Goal: Task Accomplishment & Management: Use online tool/utility

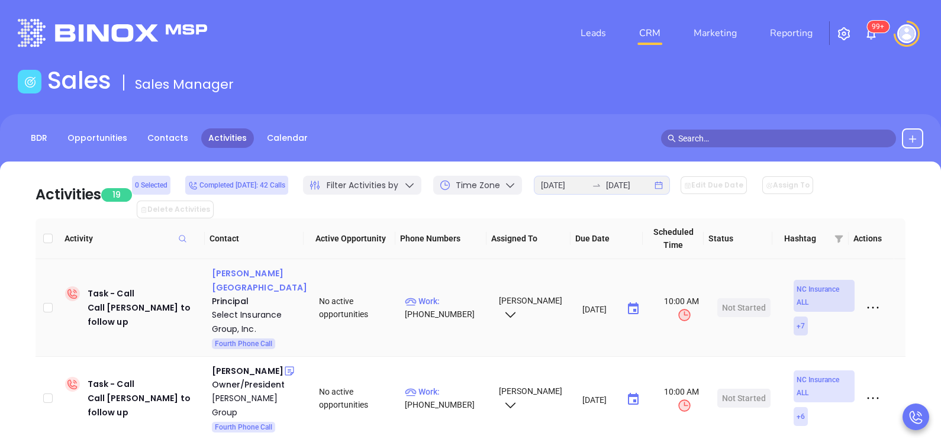
click at [252, 266] on div "[PERSON_NAME][GEOGRAPHIC_DATA]" at bounding box center [260, 280] width 96 height 28
click at [445, 295] on p "Work : [PHONE_NUMBER]" at bounding box center [446, 308] width 83 height 26
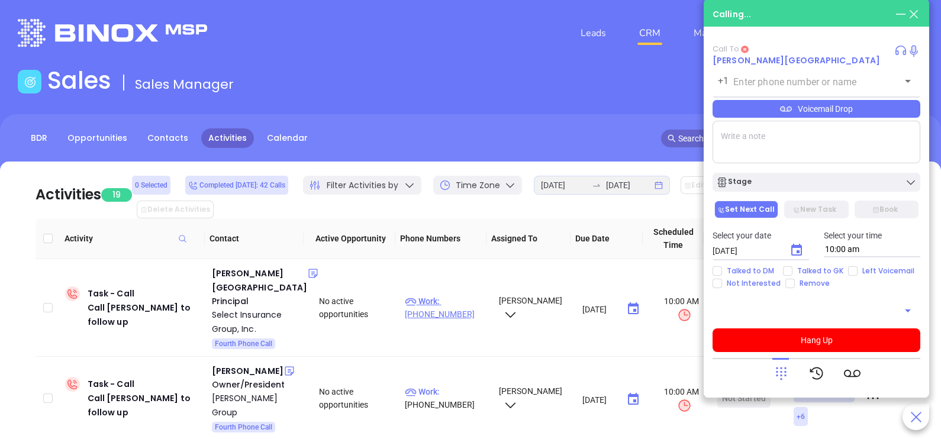
type input "[PHONE_NUMBER]"
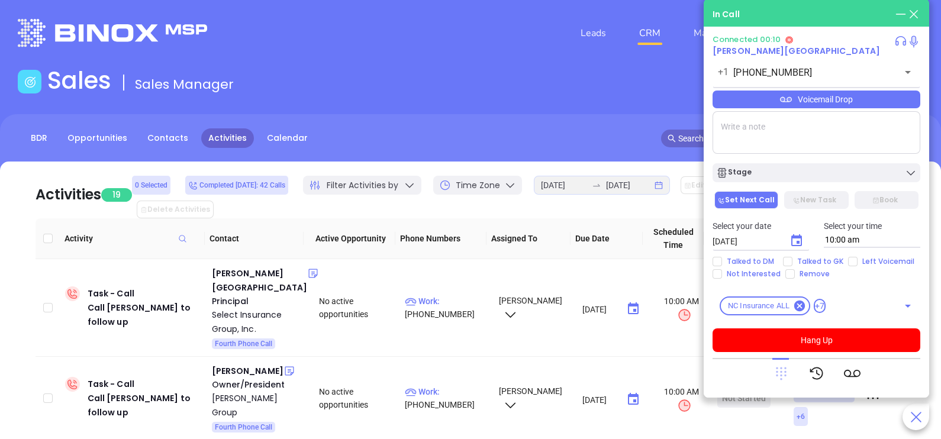
click at [785, 377] on icon at bounding box center [781, 373] width 17 height 17
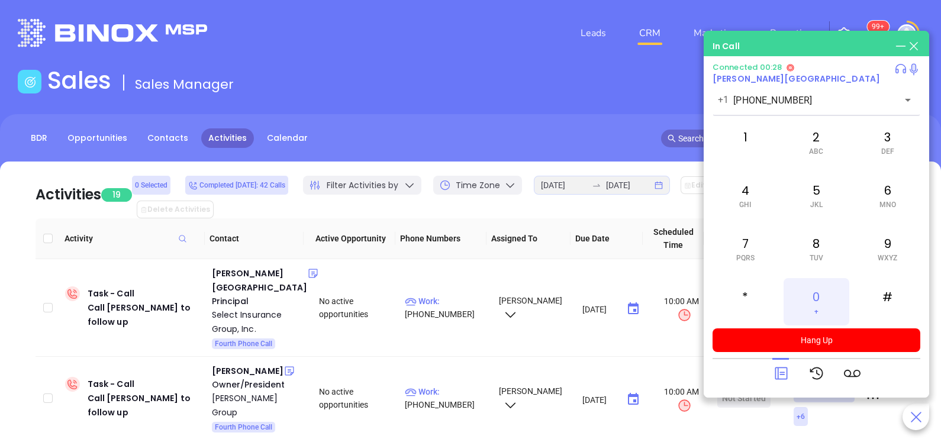
click at [826, 296] on div "0 +" at bounding box center [816, 301] width 65 height 47
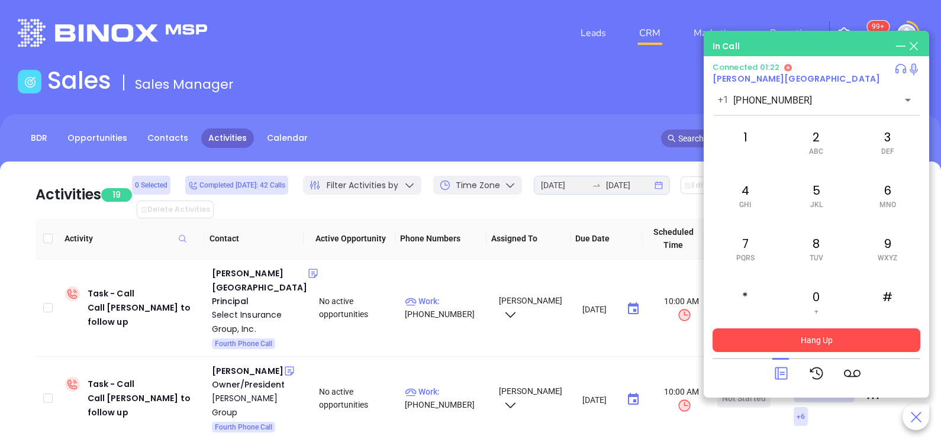
click at [790, 345] on button "Hang Up" at bounding box center [817, 341] width 208 height 24
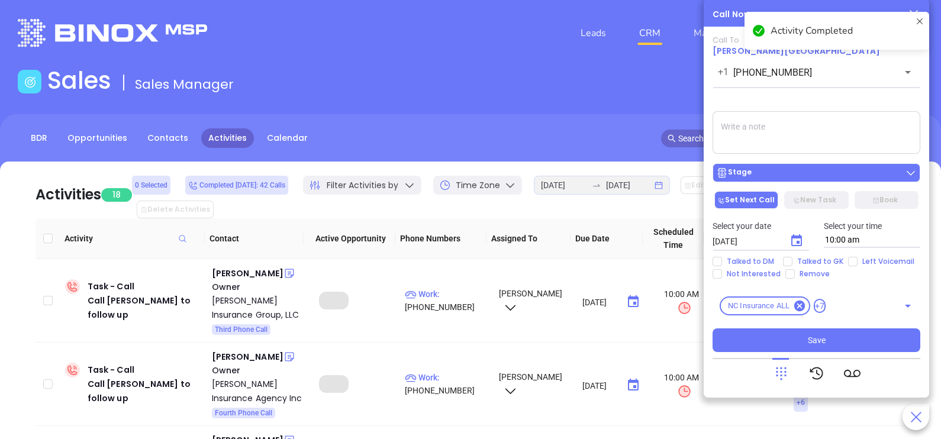
click at [773, 172] on div "Stage" at bounding box center [816, 173] width 201 height 12
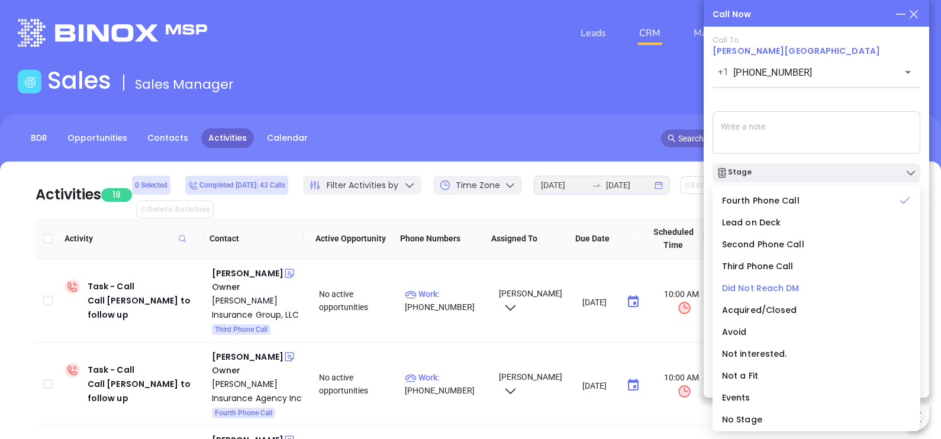
click at [762, 287] on span "Did Not Reach DM" at bounding box center [761, 288] width 78 height 12
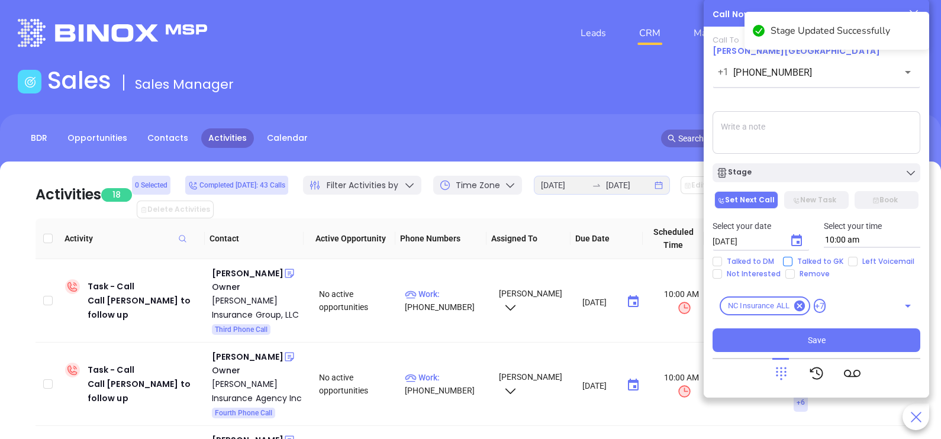
click at [809, 262] on span "Talked to GK" at bounding box center [821, 261] width 56 height 9
click at [793, 262] on input "Talked to GK" at bounding box center [787, 261] width 9 height 9
checkbox input "true"
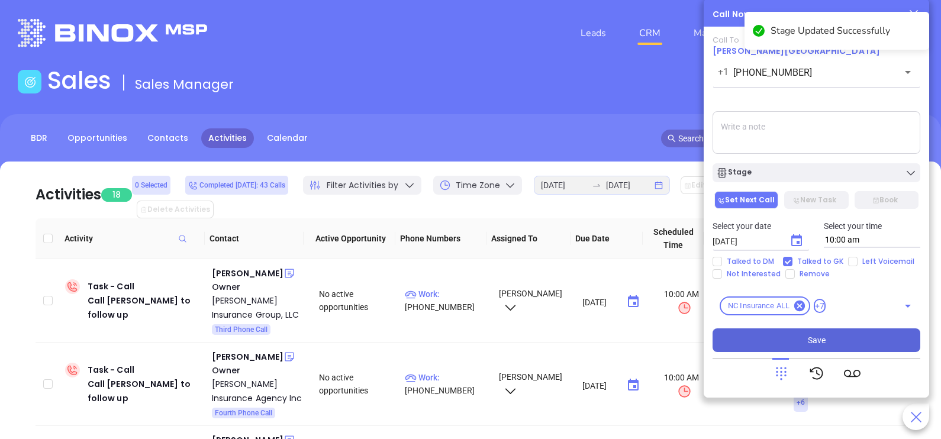
click at [789, 346] on button "Save" at bounding box center [817, 341] width 208 height 24
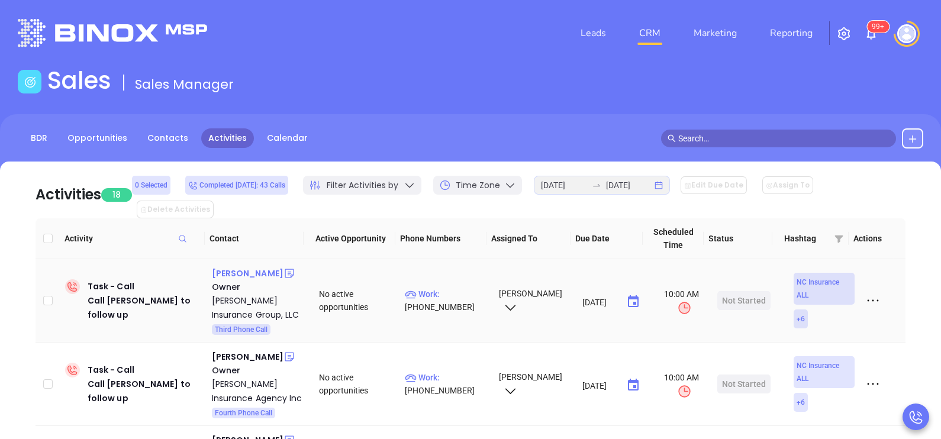
click at [237, 266] on div "[PERSON_NAME]" at bounding box center [248, 273] width 72 height 14
click at [471, 288] on p "Work : [PHONE_NUMBER]" at bounding box center [446, 301] width 83 height 26
type input "[PHONE_NUMBER]"
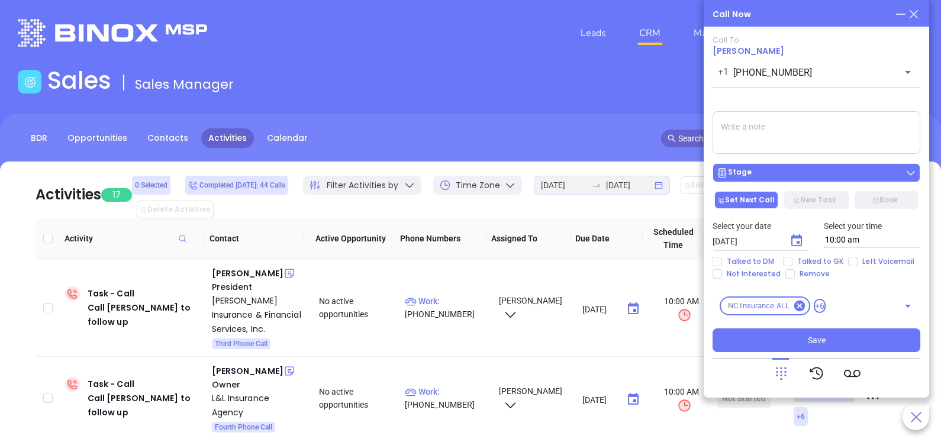
click at [830, 172] on div "Stage" at bounding box center [816, 173] width 201 height 12
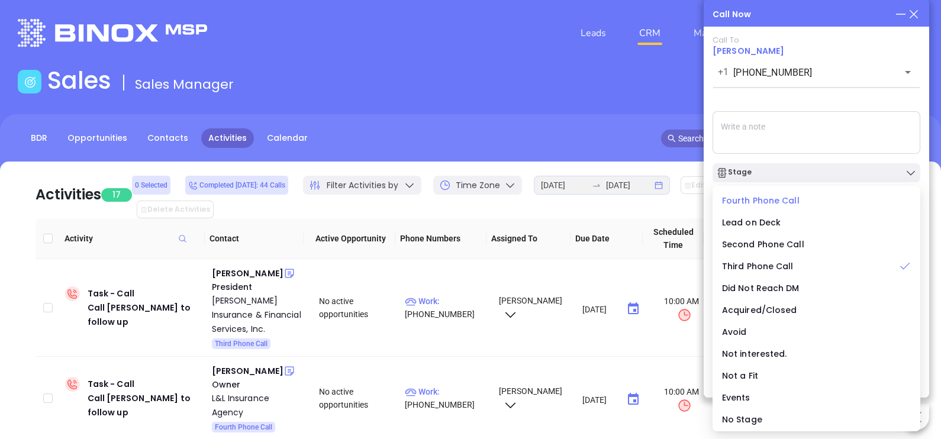
click at [766, 202] on span "Fourth Phone Call" at bounding box center [761, 201] width 78 height 12
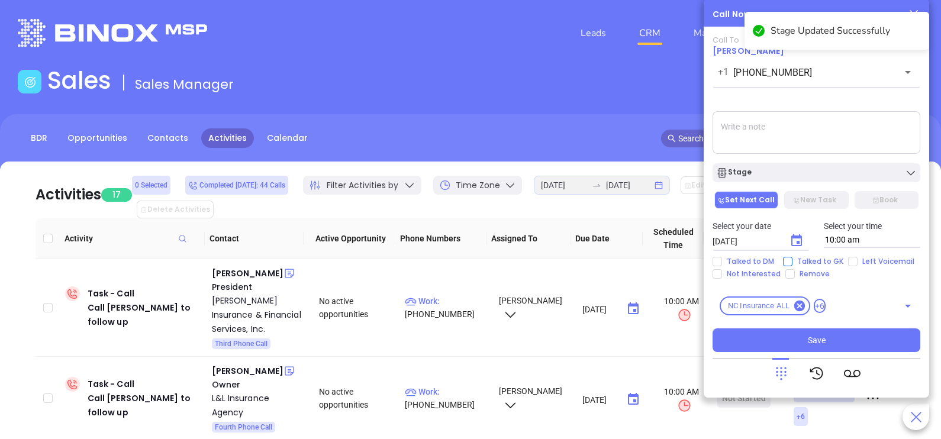
click at [811, 263] on span "Talked to GK" at bounding box center [821, 261] width 56 height 9
click at [793, 263] on input "Talked to GK" at bounding box center [787, 261] width 9 height 9
checkbox input "true"
click at [797, 241] on icon "Choose date, selected date is Sep 27, 2025" at bounding box center [797, 240] width 11 height 12
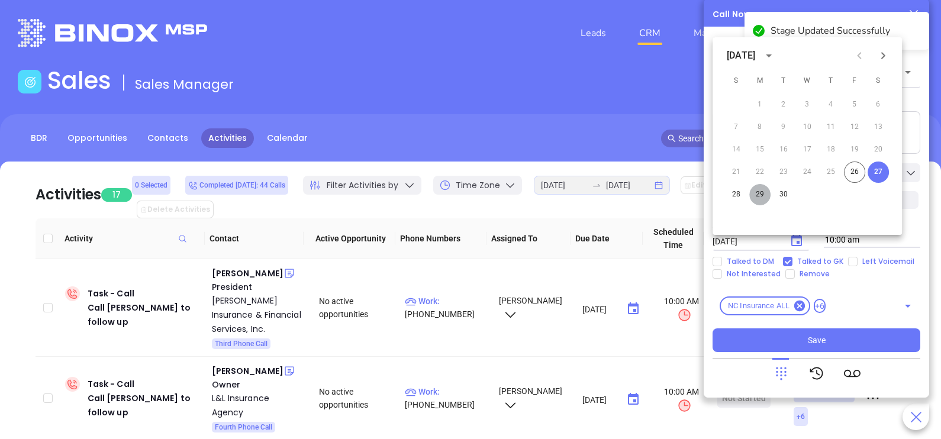
click at [760, 197] on button "29" at bounding box center [760, 194] width 21 height 21
type input "[DATE]"
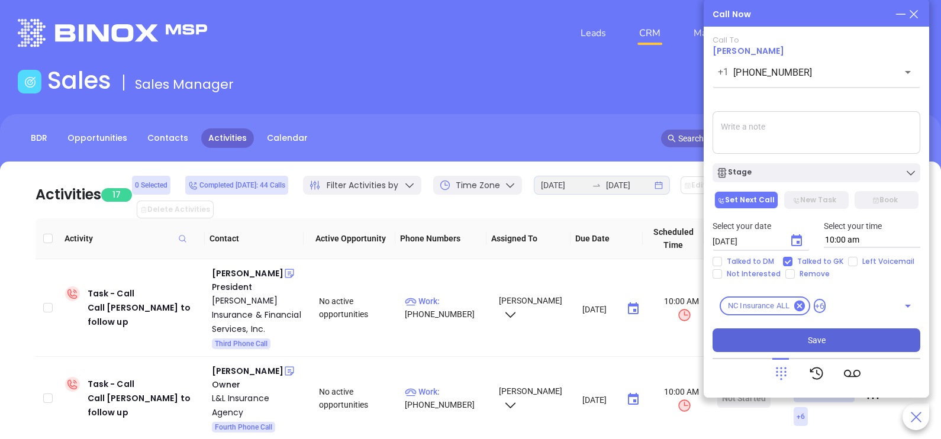
click at [787, 337] on button "Save" at bounding box center [817, 341] width 208 height 24
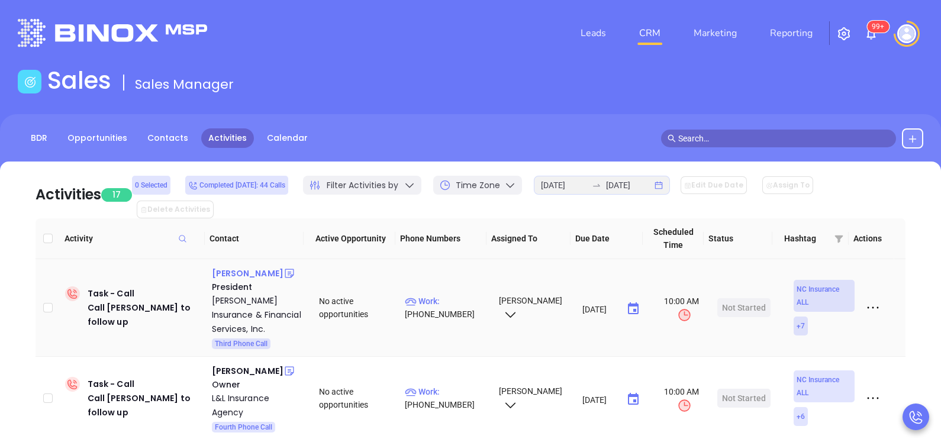
click at [261, 266] on div "[PERSON_NAME]" at bounding box center [248, 273] width 72 height 14
click at [436, 295] on p "Work : [PHONE_NUMBER]" at bounding box center [446, 308] width 83 height 26
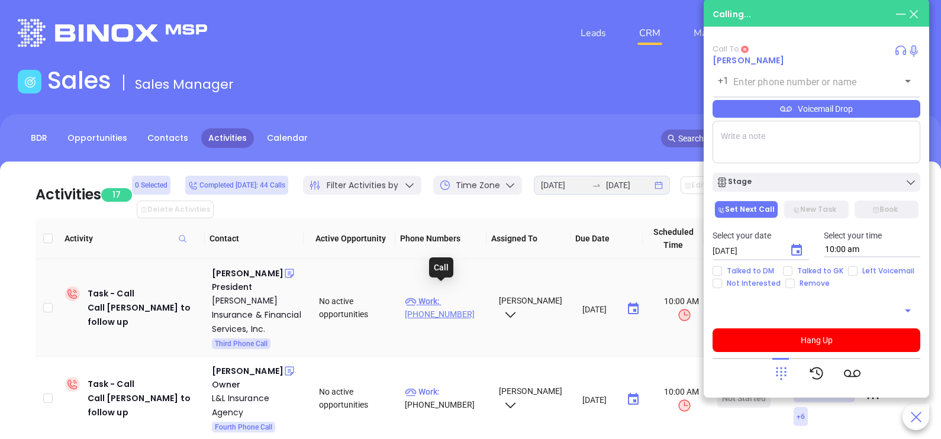
type input "[PHONE_NUMBER]"
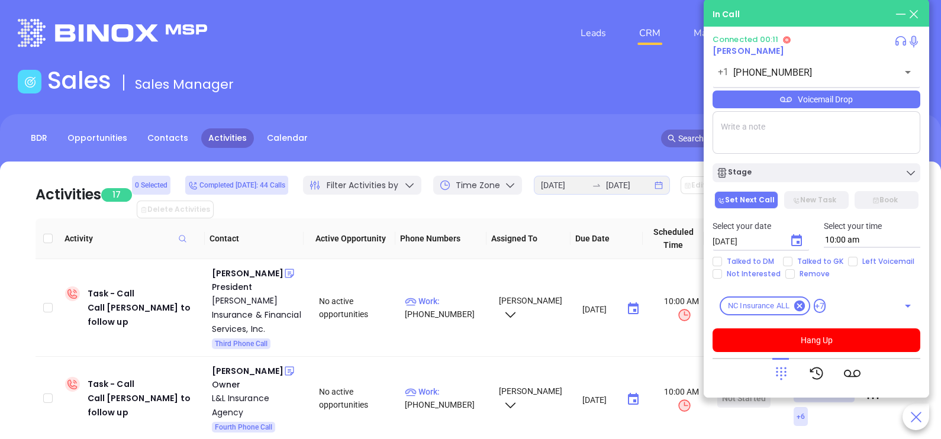
click at [872, 98] on div "Voicemail Drop" at bounding box center [817, 100] width 208 height 18
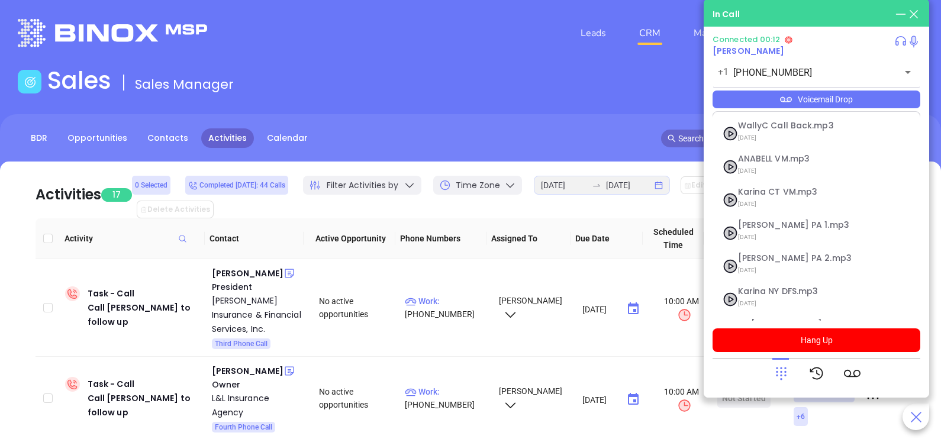
scroll to position [95, 0]
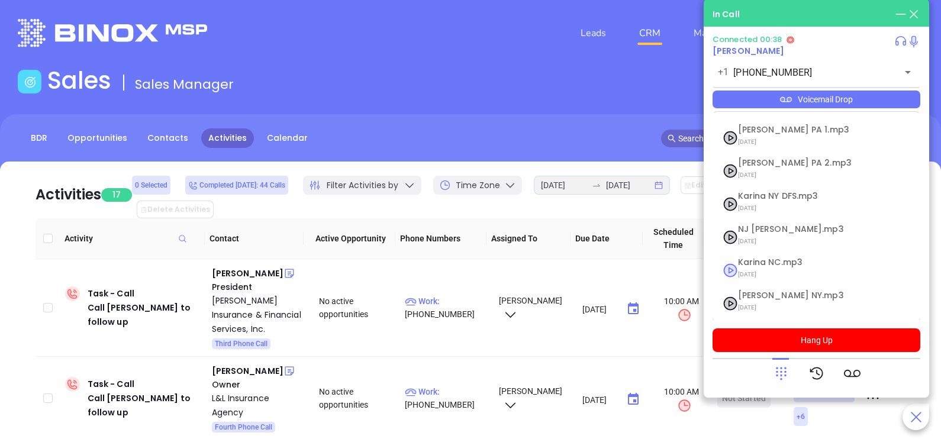
click at [779, 262] on span "Karina NC.mp3" at bounding box center [802, 262] width 128 height 9
checkbox input "true"
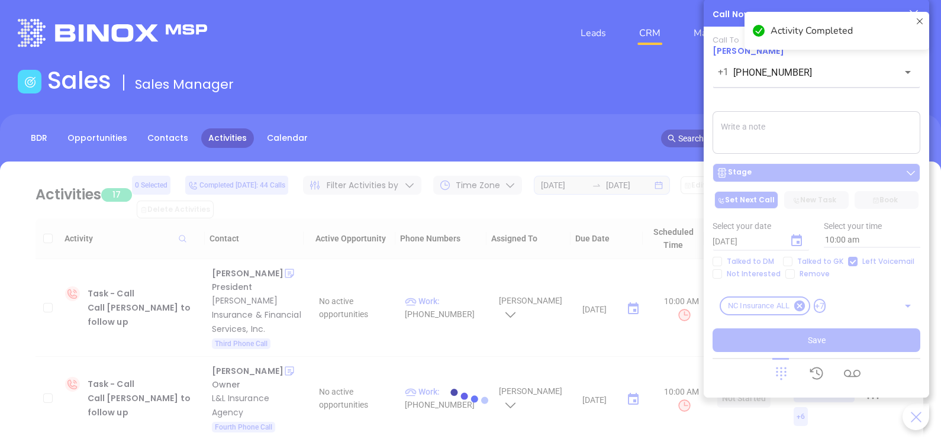
click at [841, 175] on div at bounding box center [471, 402] width 906 height 481
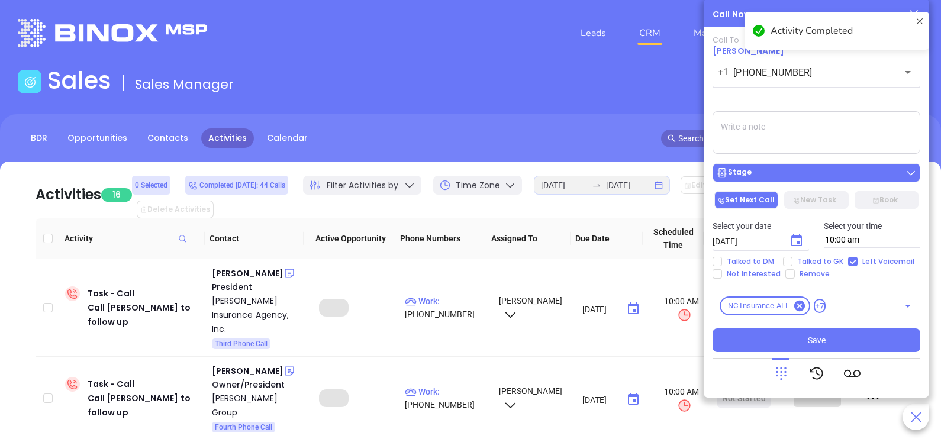
click at [862, 173] on div "Stage" at bounding box center [816, 173] width 201 height 12
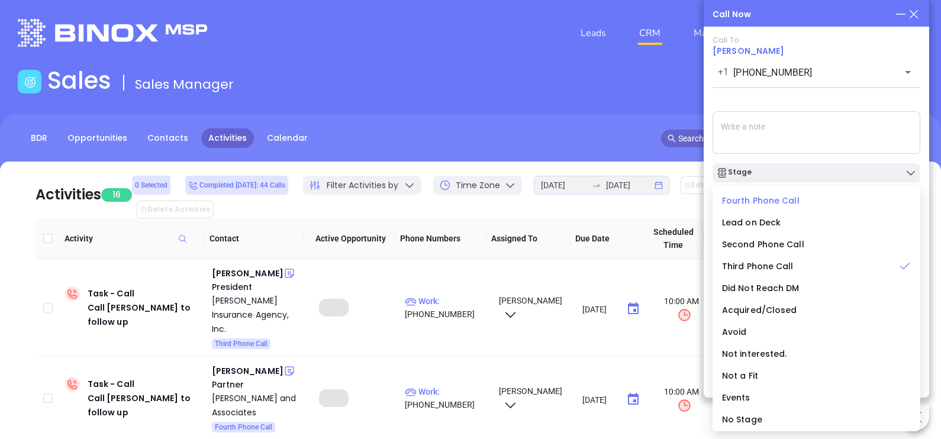
click at [763, 205] on span "Fourth Phone Call" at bounding box center [761, 201] width 78 height 12
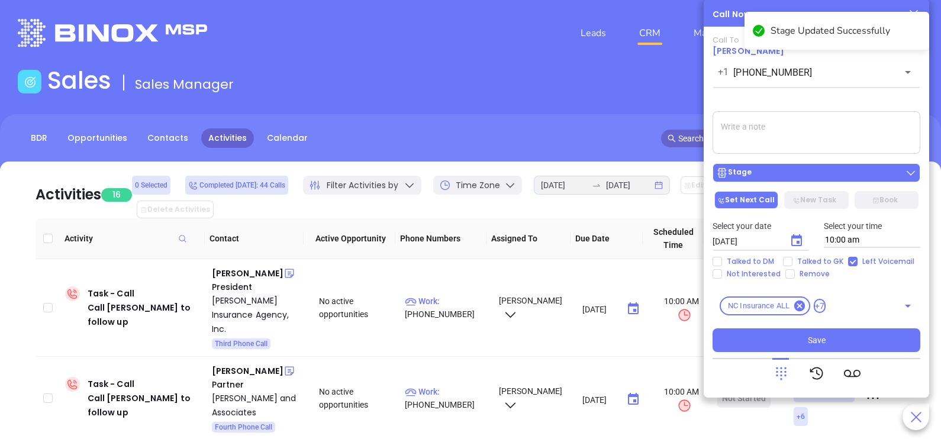
click at [786, 176] on div "Stage" at bounding box center [816, 173] width 201 height 12
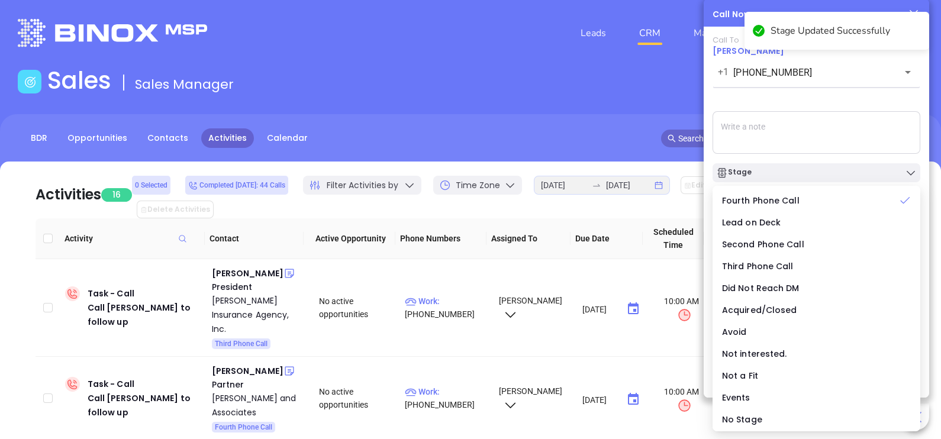
click at [827, 141] on textarea at bounding box center [817, 132] width 208 height 43
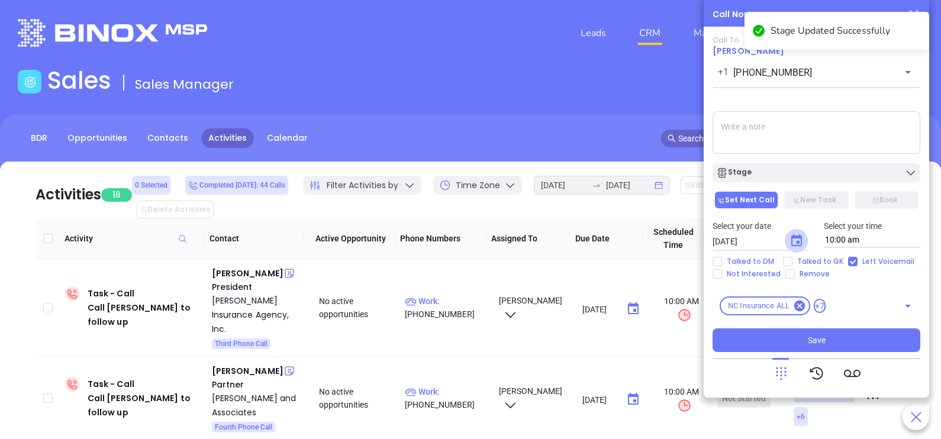
click at [793, 240] on icon "Choose date, selected date is Sep 27, 2025" at bounding box center [797, 241] width 14 height 14
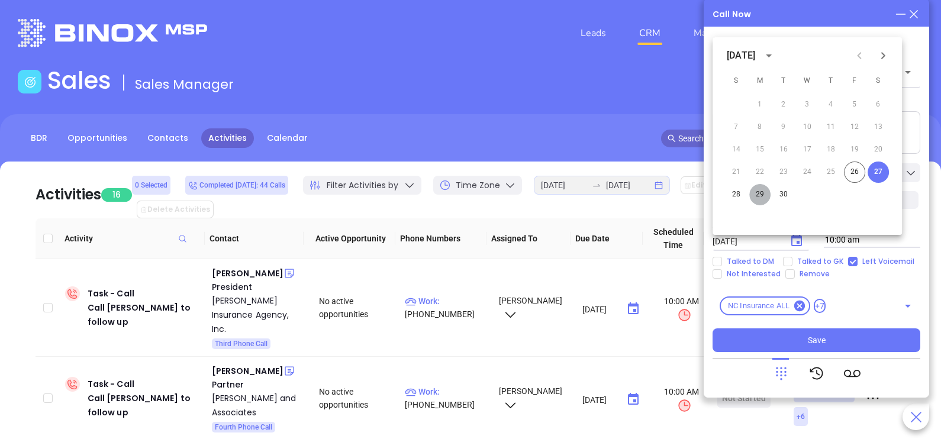
click at [761, 194] on button "29" at bounding box center [760, 194] width 21 height 21
type input "[DATE]"
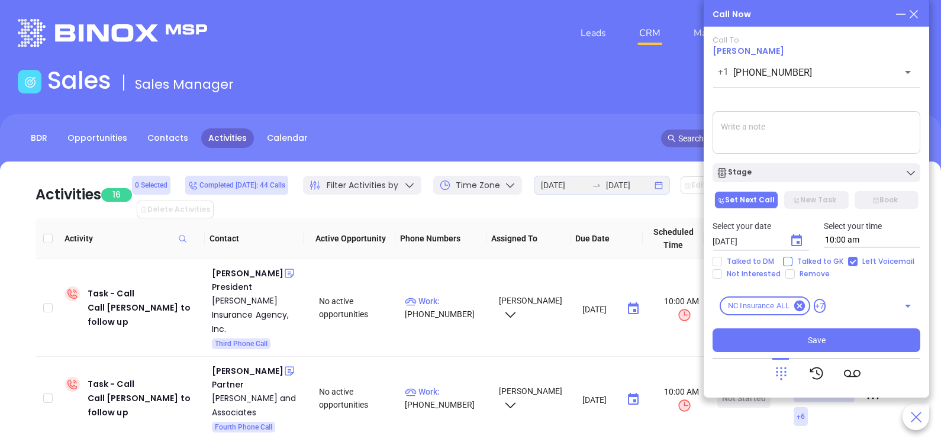
click at [820, 263] on span "Talked to GK" at bounding box center [821, 261] width 56 height 9
click at [793, 263] on input "Talked to GK" at bounding box center [787, 261] width 9 height 9
checkbox input "true"
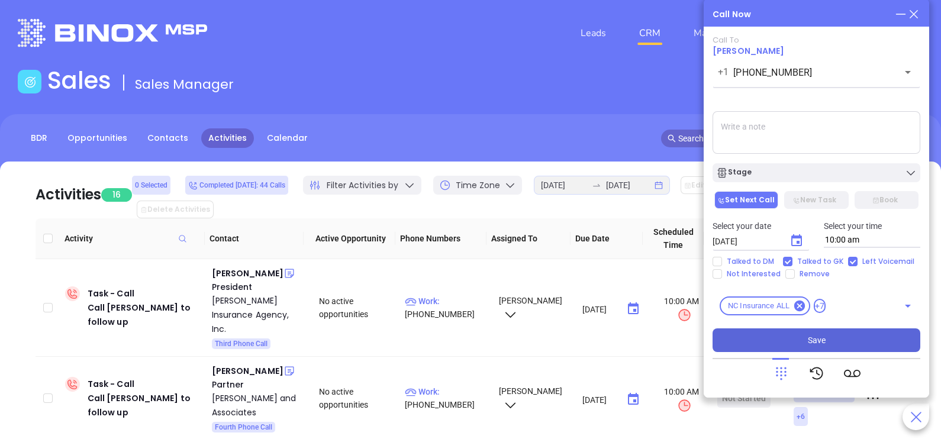
click at [819, 340] on span "Save" at bounding box center [817, 340] width 18 height 13
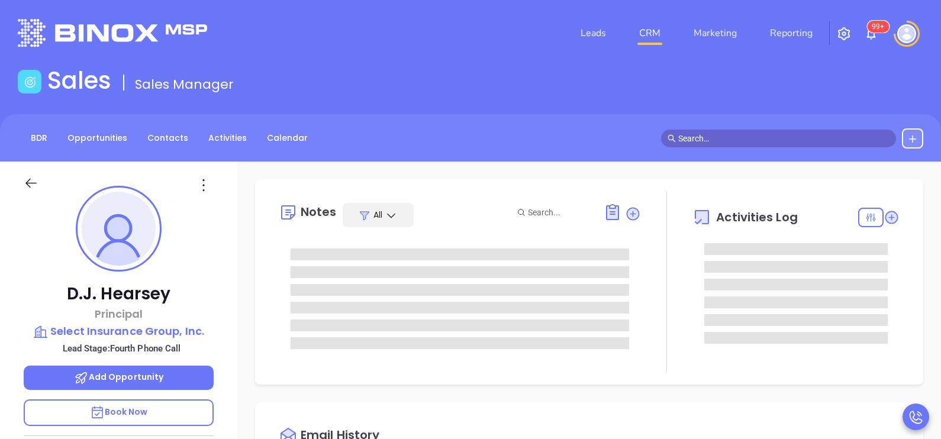
type input "[PERSON_NAME]"
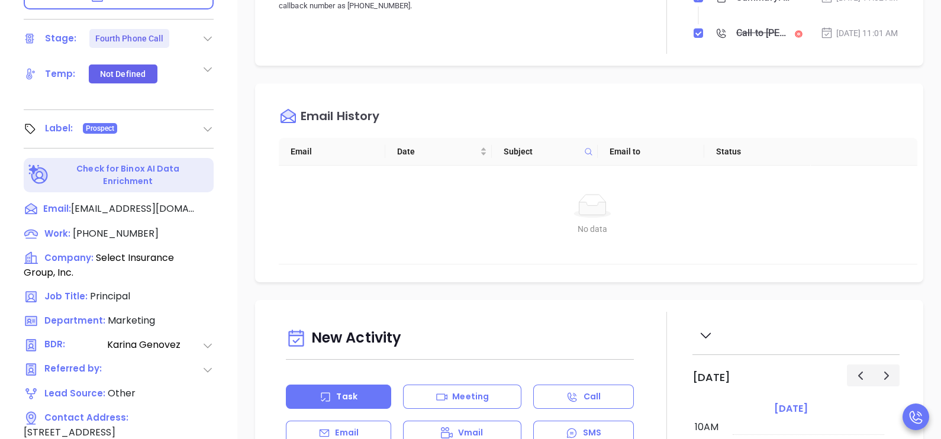
scroll to position [473, 0]
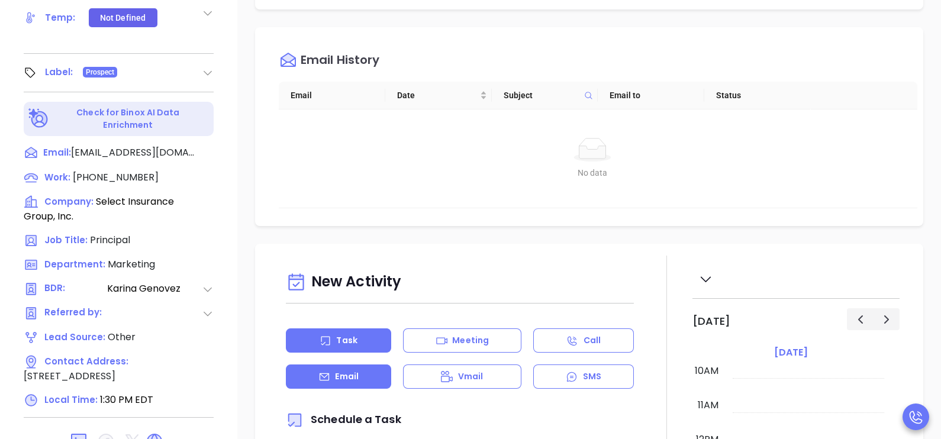
click at [359, 375] on div "Email" at bounding box center [338, 377] width 105 height 24
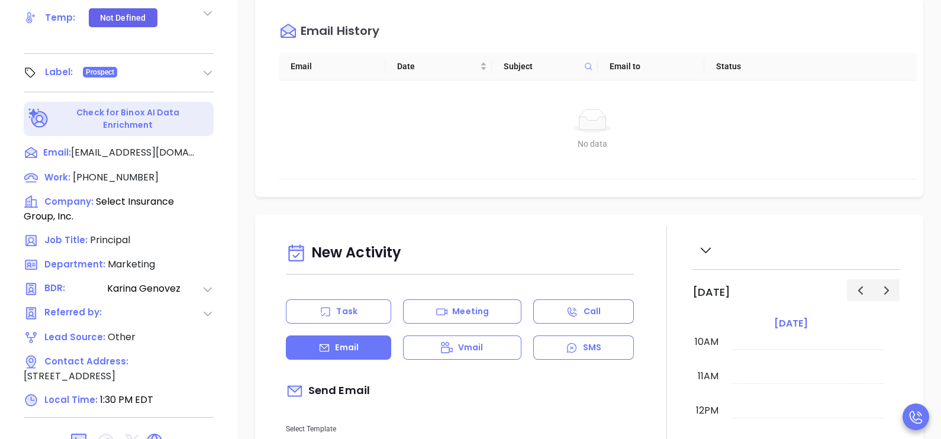
type input "[PERSON_NAME]"
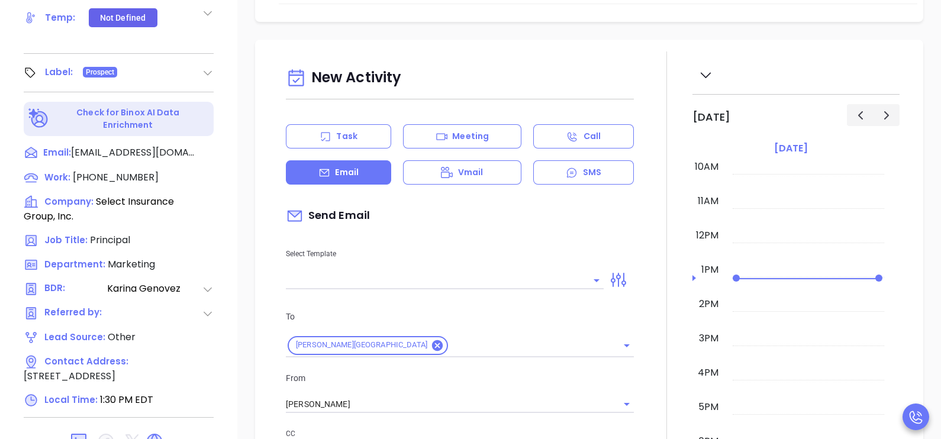
scroll to position [326, 0]
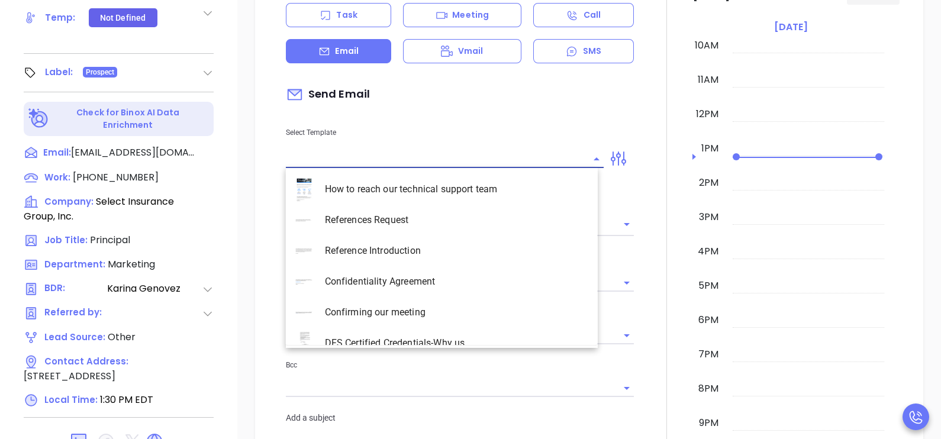
click at [556, 160] on input "text" at bounding box center [436, 158] width 300 height 17
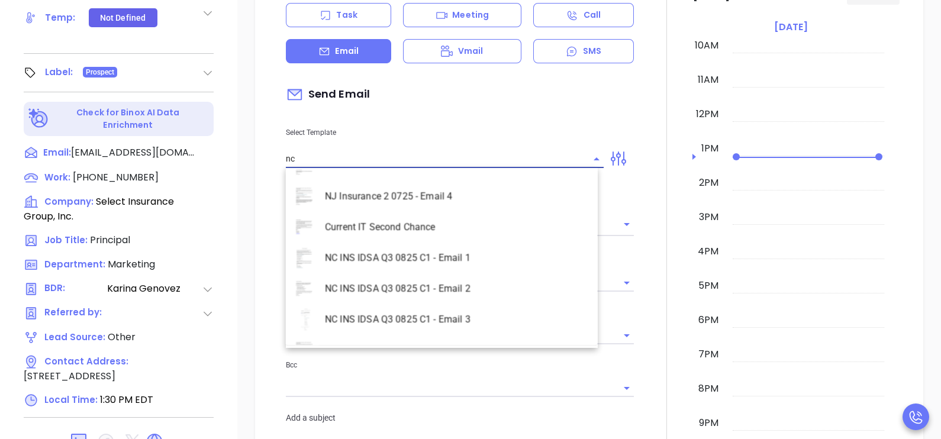
scroll to position [541, 0]
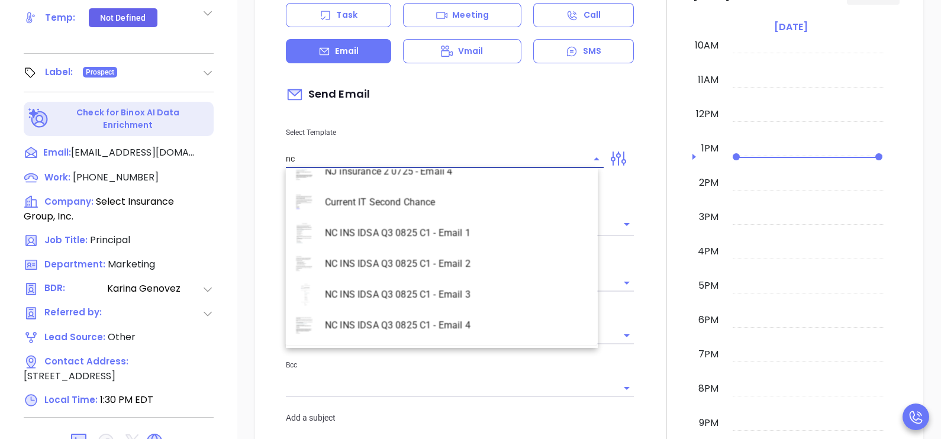
click at [459, 297] on li "NC INS IDSA Q3 0825 C1 - Email 3" at bounding box center [442, 294] width 312 height 31
type input "NC INS IDSA Q3 0825 C1 - Email 3"
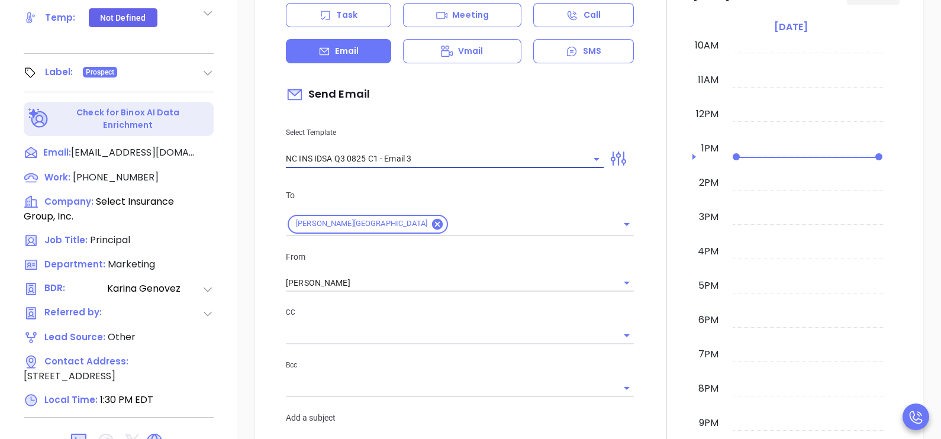
type input "D.J., could your agency survive a data breach?"
type input "NC INS IDSA Q3 0825 C1 - Email 3"
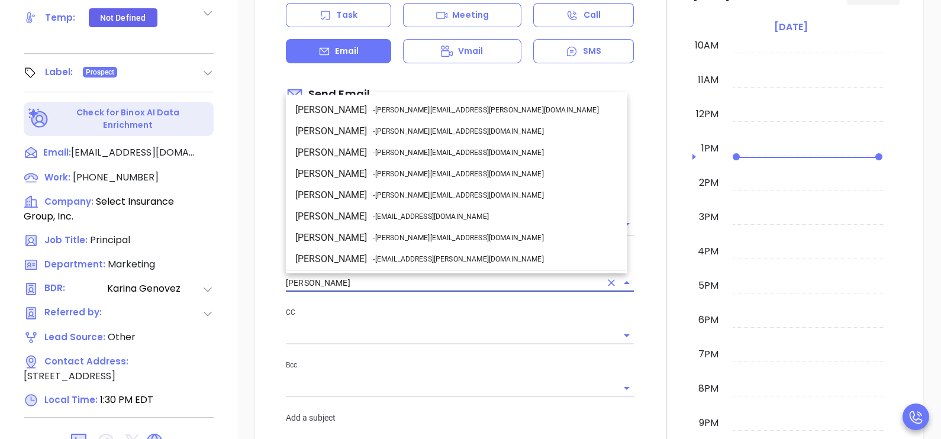
scroll to position [63, 0]
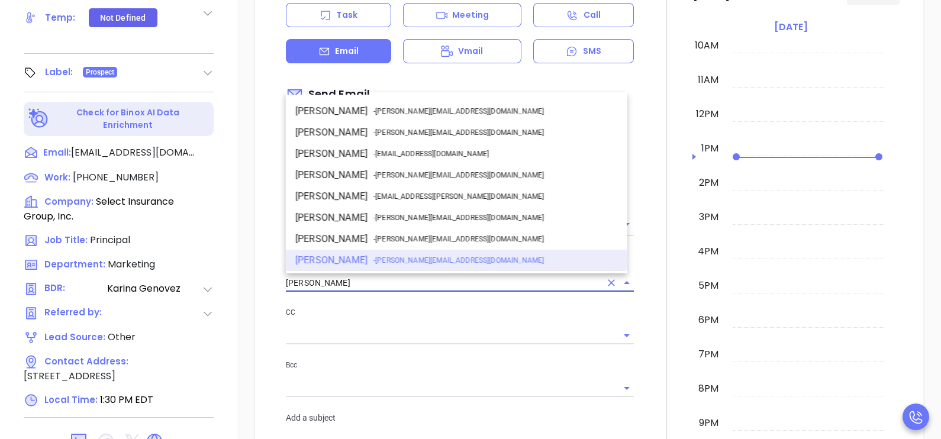
click at [383, 275] on input "[PERSON_NAME]" at bounding box center [443, 283] width 315 height 17
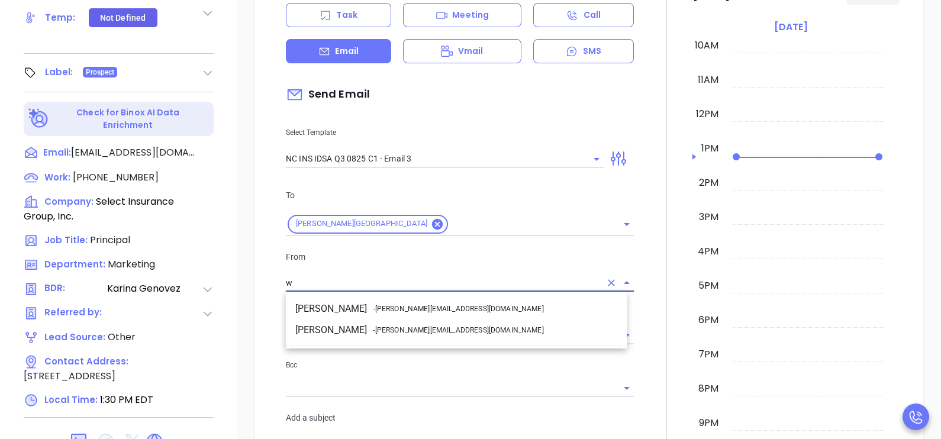
click at [388, 306] on span "- walter@motiva.net" at bounding box center [458, 309] width 171 height 11
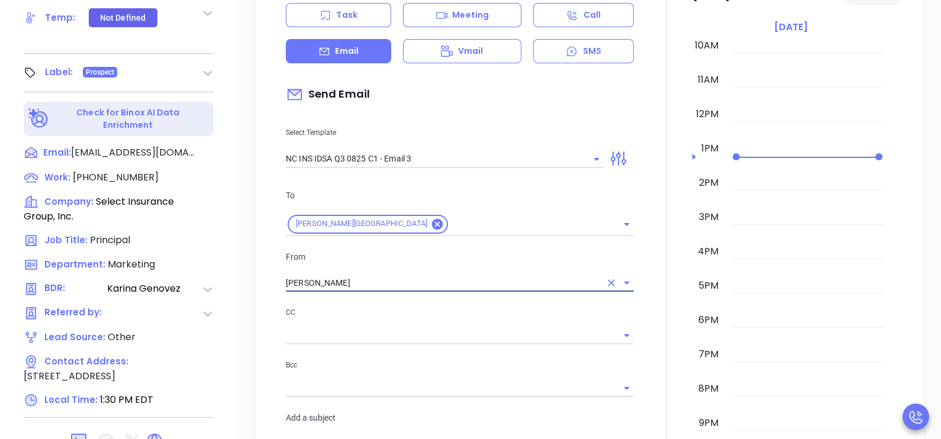
type input "Walter Contreras"
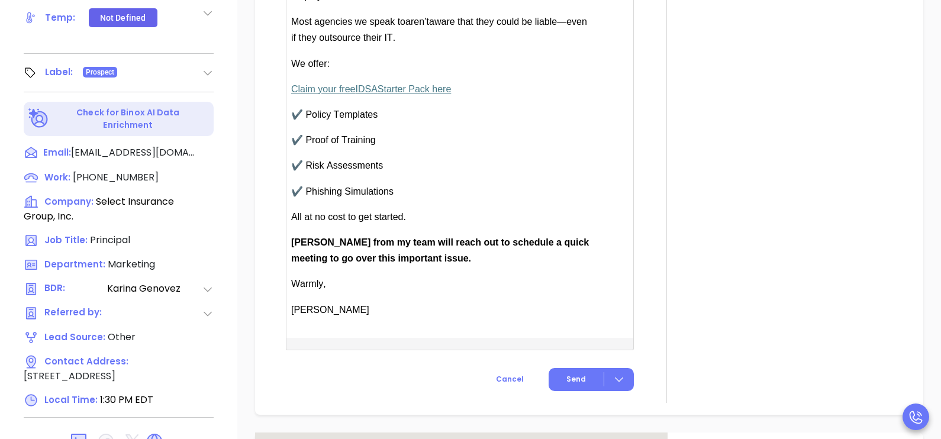
scroll to position [976, 0]
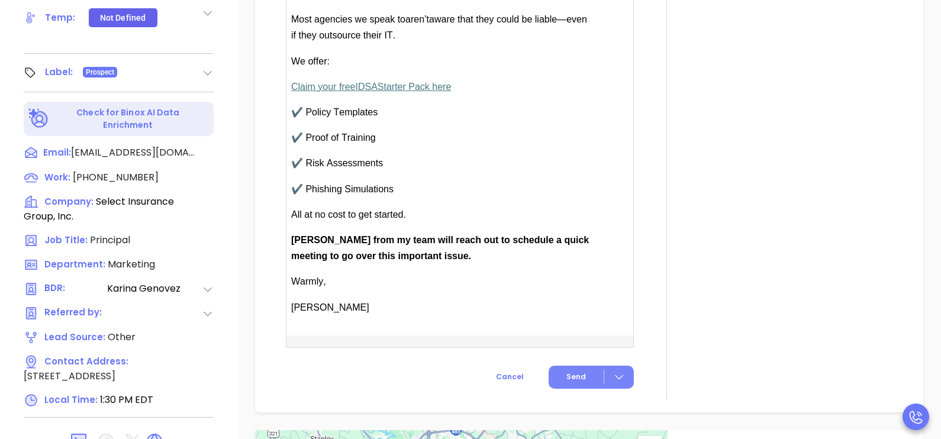
click at [571, 373] on span "Send" at bounding box center [577, 377] width 20 height 11
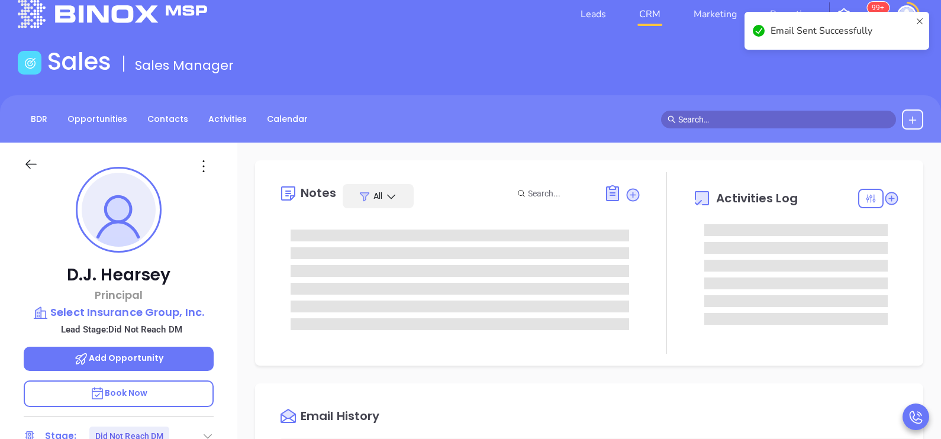
scroll to position [0, 0]
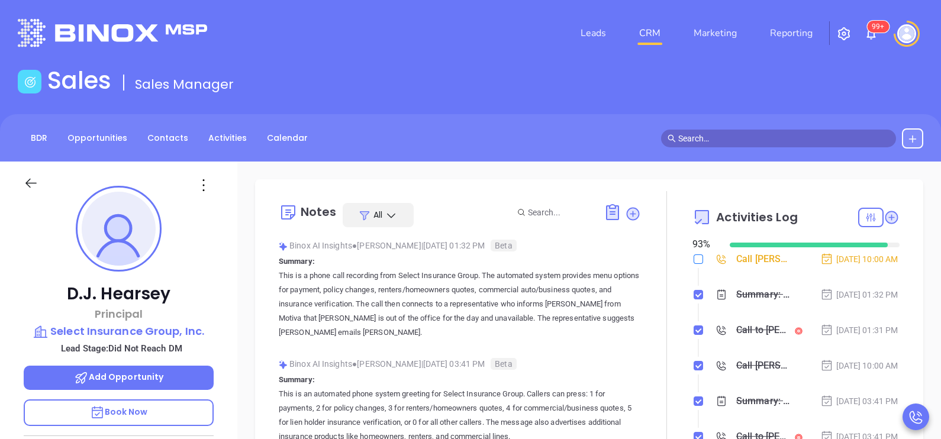
click at [694, 261] on input "checkbox" at bounding box center [698, 259] width 9 height 9
checkbox input "true"
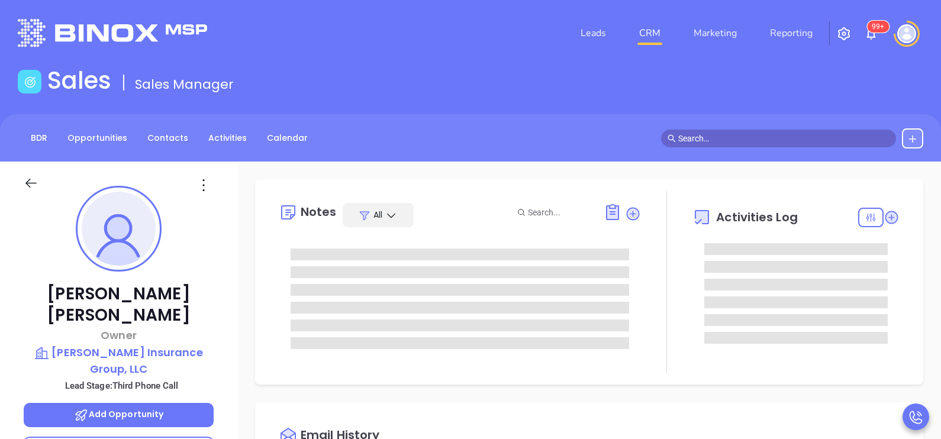
type input "[PERSON_NAME]"
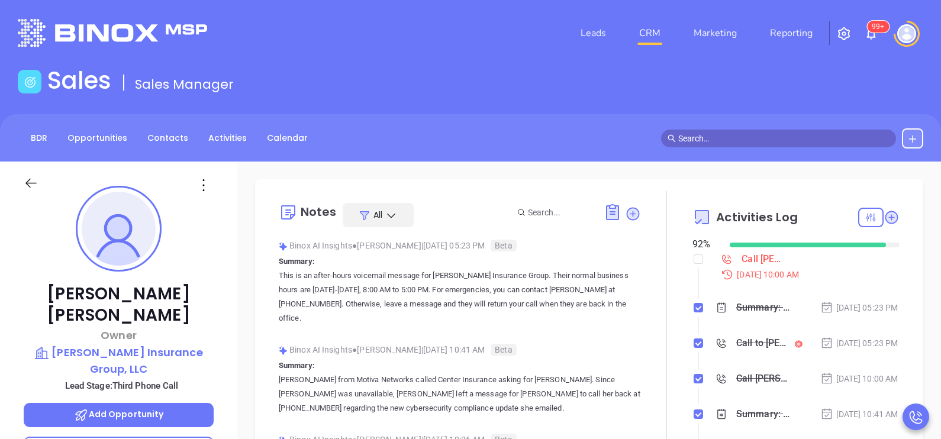
scroll to position [343, 0]
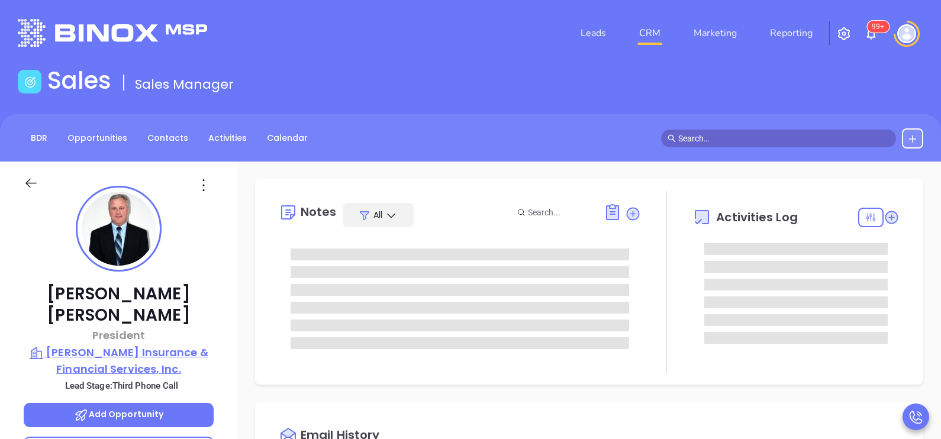
type input "[DATE]"
type input "[PERSON_NAME]"
